Goal: Information Seeking & Learning: Learn about a topic

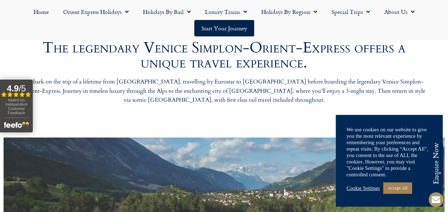
click at [372, 189] on link "Cookie Settings" at bounding box center [362, 188] width 33 height 6
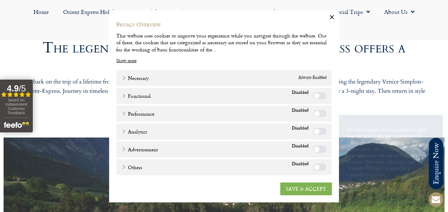
click at [303, 186] on link "SAVE & ACCEPT" at bounding box center [306, 188] width 52 height 13
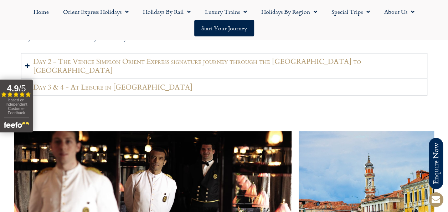
scroll to position [967, 0]
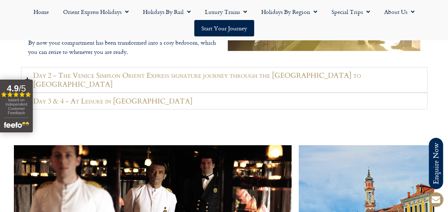
click at [142, 93] on summary "Day 3 & 4 - At Leisure in [GEOGRAPHIC_DATA]" at bounding box center [224, 101] width 406 height 17
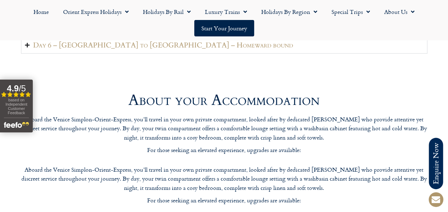
scroll to position [1618, 0]
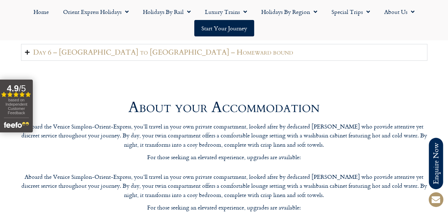
click at [14, 104] on span "based on Independent Customer Feedback" at bounding box center [16, 106] width 22 height 17
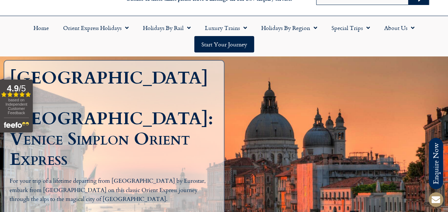
scroll to position [0, 0]
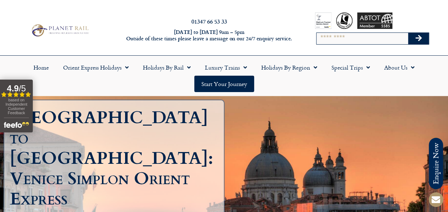
click at [60, 27] on img at bounding box center [59, 30] width 61 height 15
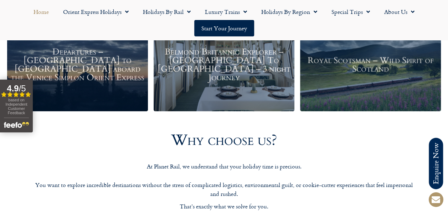
scroll to position [973, 0]
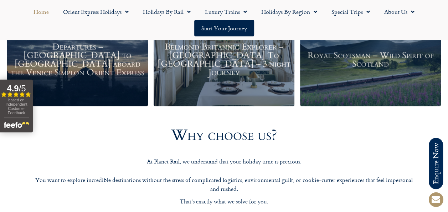
click at [88, 61] on h3 "Departures – Istanbul to Paris aboard the Venice Simplon Orient Express" at bounding box center [78, 60] width 134 height 34
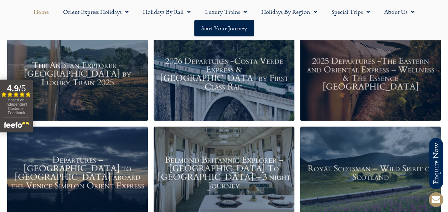
scroll to position [858, 0]
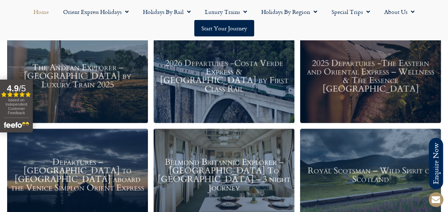
click at [254, 72] on h3 "2026 Departures -Costa Verde Express & Spain by First Class Rail" at bounding box center [224, 76] width 134 height 34
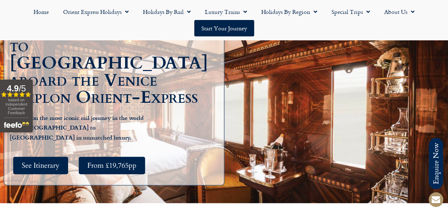
scroll to position [98, 0]
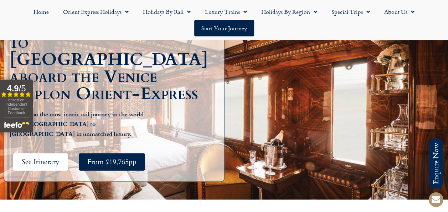
click at [51, 157] on span "See Itinerary" at bounding box center [41, 161] width 38 height 9
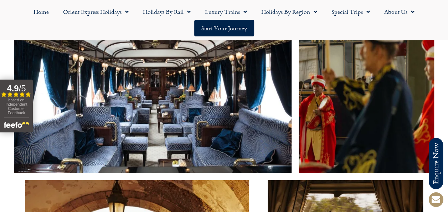
scroll to position [1219, 0]
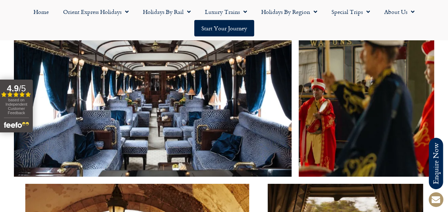
click at [218, 106] on img at bounding box center [153, 87] width 278 height 178
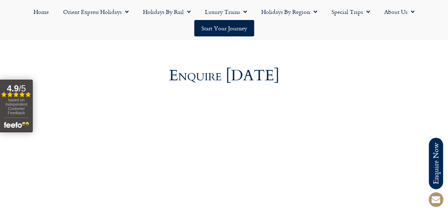
scroll to position [2484, 0]
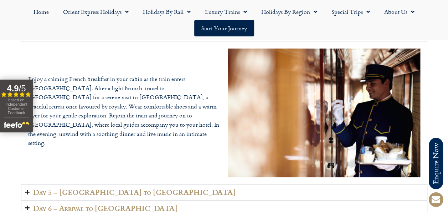
scroll to position [1540, 0]
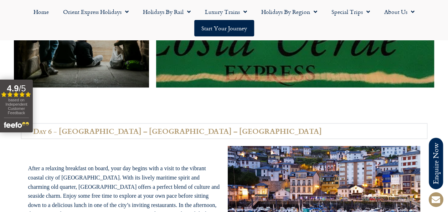
scroll to position [1721, 0]
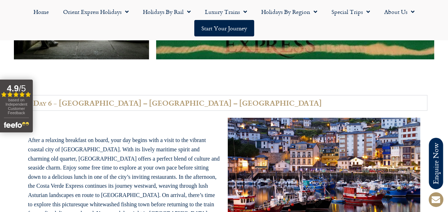
drag, startPoint x: 447, startPoint y: 114, endPoint x: 447, endPoint y: 120, distance: 6.4
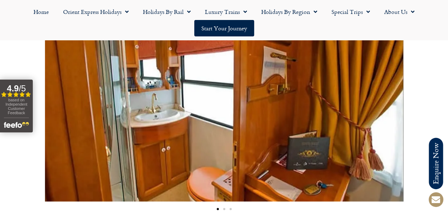
scroll to position [2150, 0]
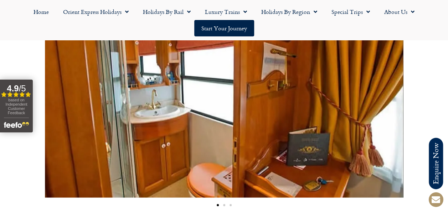
click at [329, 102] on img "1 / 3" at bounding box center [224, 84] width 358 height 226
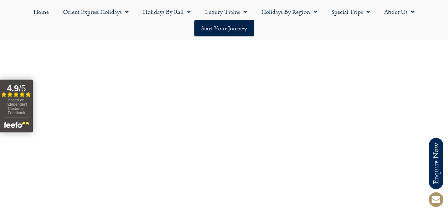
scroll to position [2824, 0]
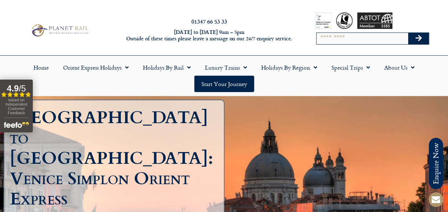
click at [374, 136] on div "[GEOGRAPHIC_DATA] to [GEOGRAPHIC_DATA]: Venice Simplon Orient Express For your …" at bounding box center [224, 196] width 448 height 201
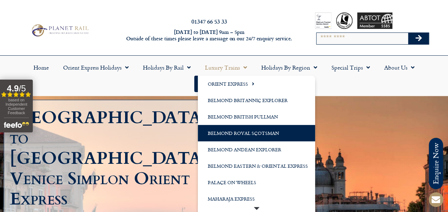
click at [256, 138] on link "Belmond Royal Scotsman" at bounding box center [256, 133] width 117 height 16
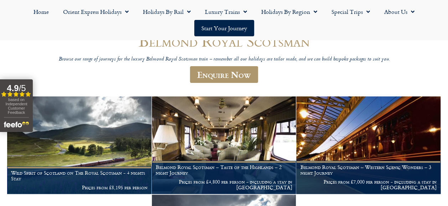
scroll to position [76, 0]
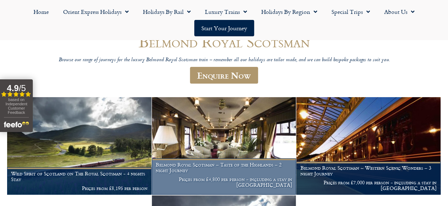
click at [249, 147] on img at bounding box center [224, 146] width 144 height 98
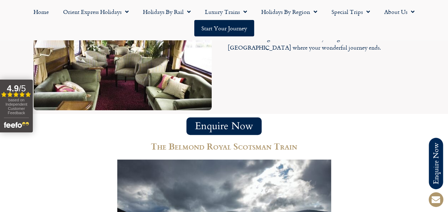
scroll to position [1419, 0]
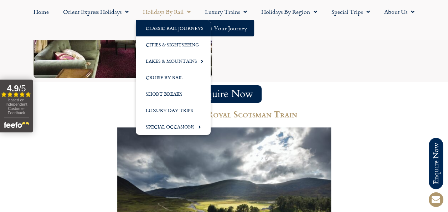
click at [176, 27] on link "Classic Rail Journeys" at bounding box center [173, 28] width 75 height 16
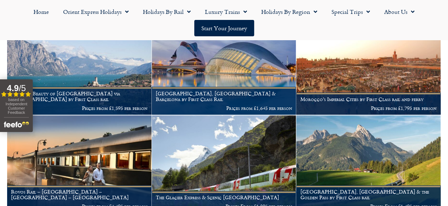
scroll to position [155, 0]
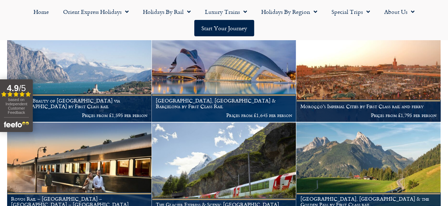
drag, startPoint x: 446, startPoint y: 52, endPoint x: 452, endPoint y: 52, distance: 5.3
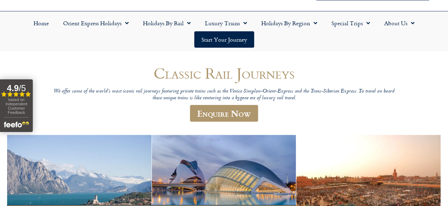
scroll to position [0, 0]
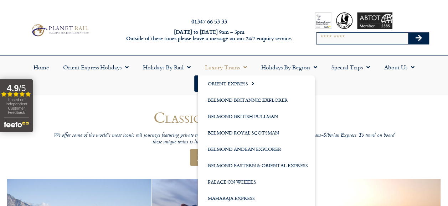
click at [219, 68] on link "Luxury Trains" at bounding box center [226, 67] width 56 height 16
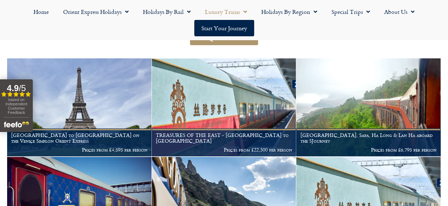
scroll to position [121, 0]
